Goal: Browse casually

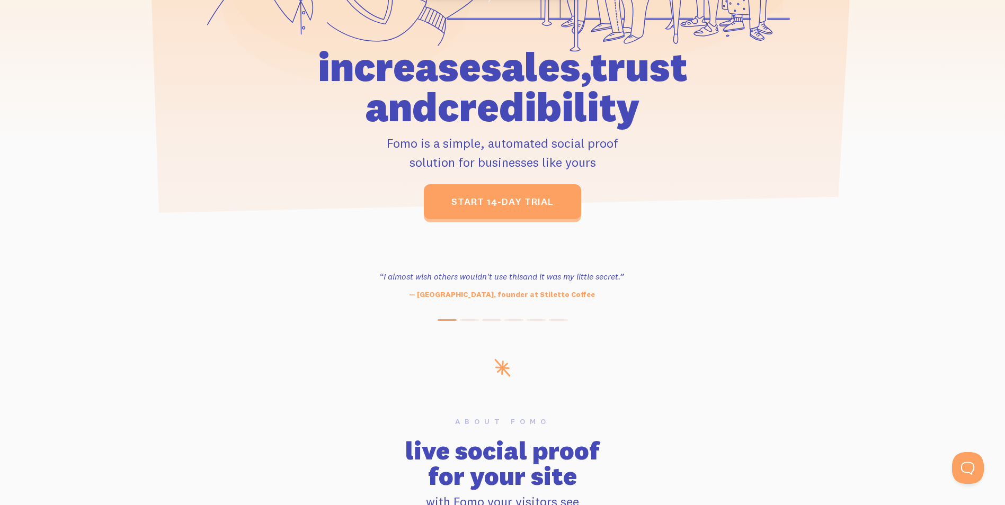
scroll to position [318, 0]
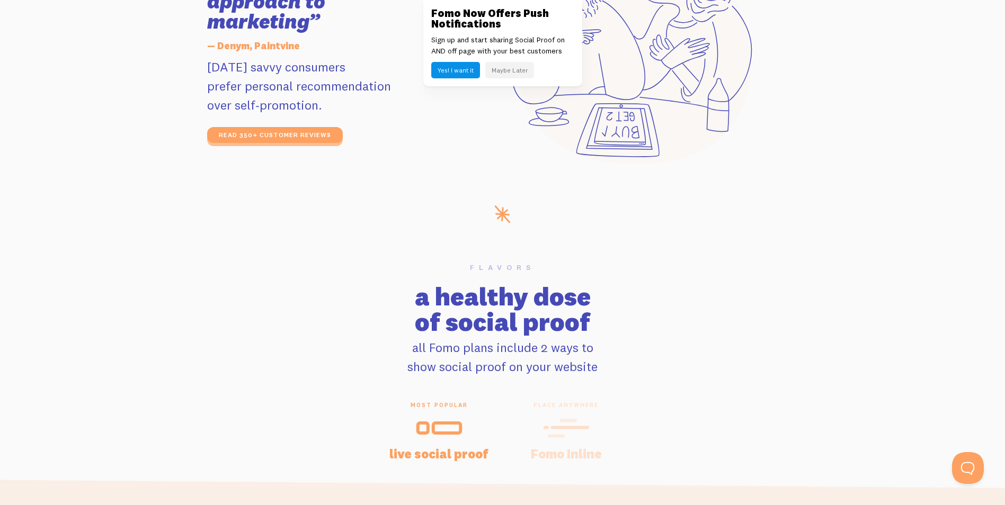
scroll to position [2224, 0]
